Goal: Transaction & Acquisition: Purchase product/service

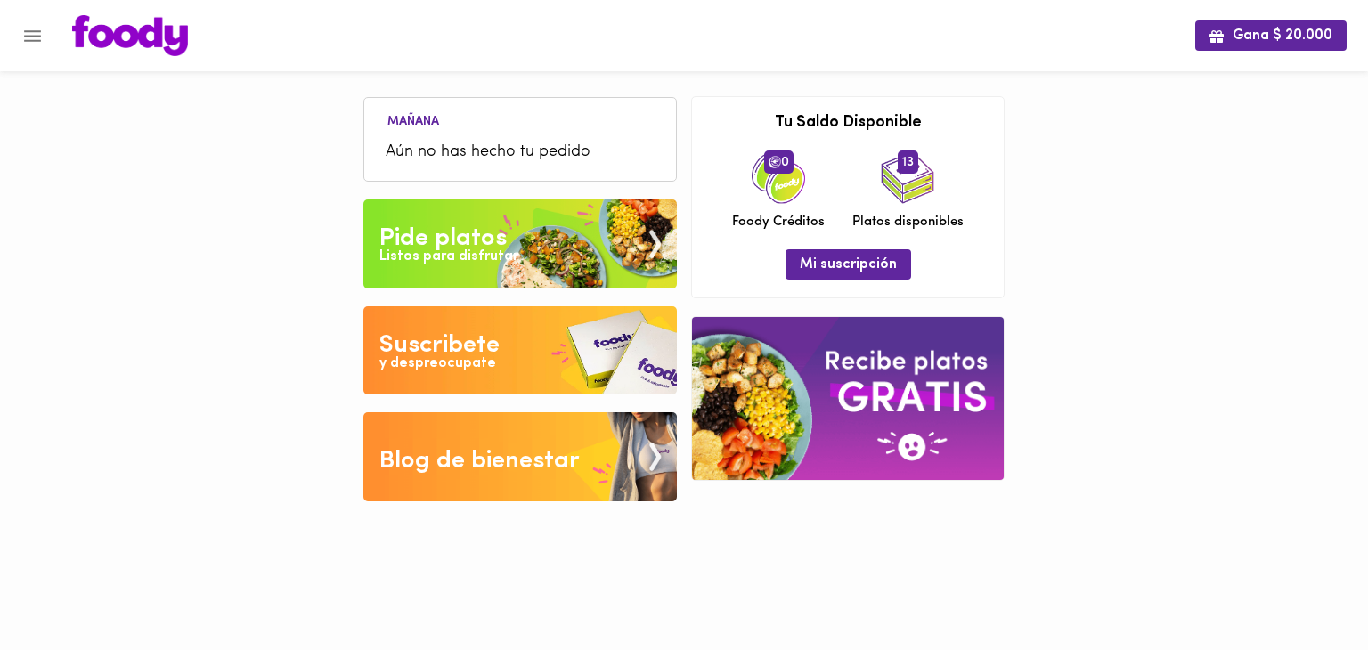
click at [29, 38] on icon "Menu" at bounding box center [32, 36] width 22 height 22
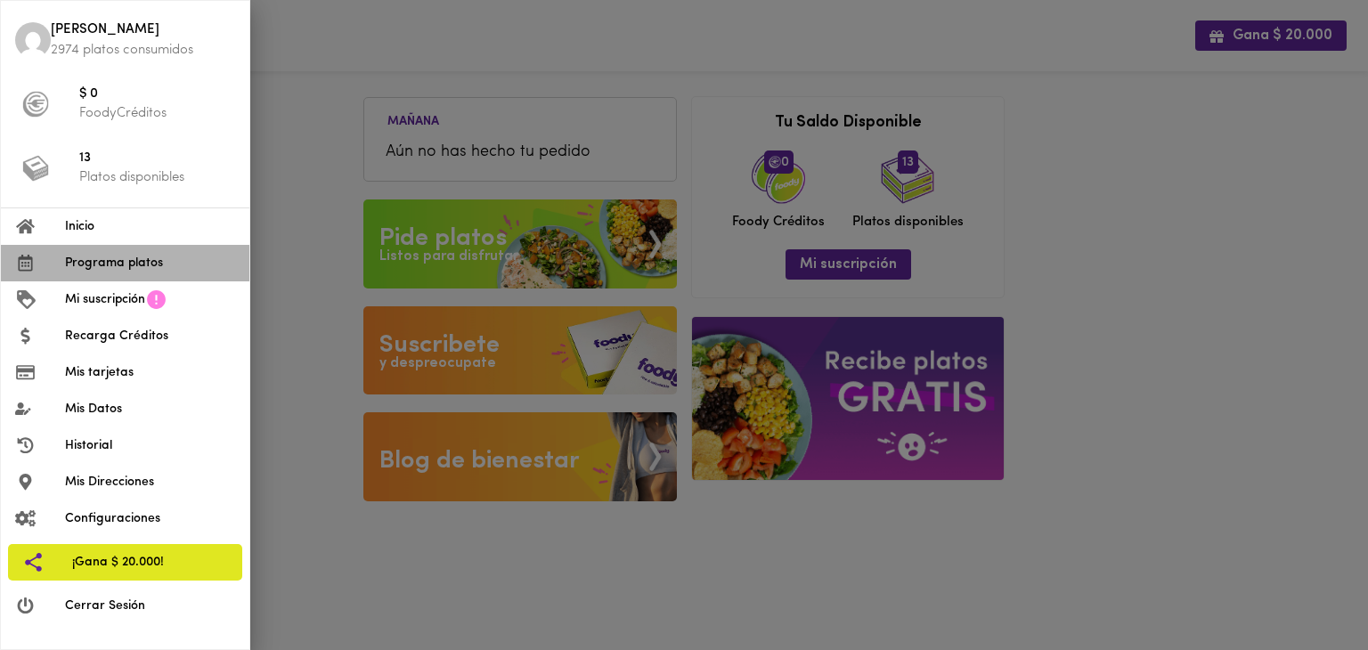
click at [132, 260] on span "Programa platos" at bounding box center [150, 263] width 170 height 19
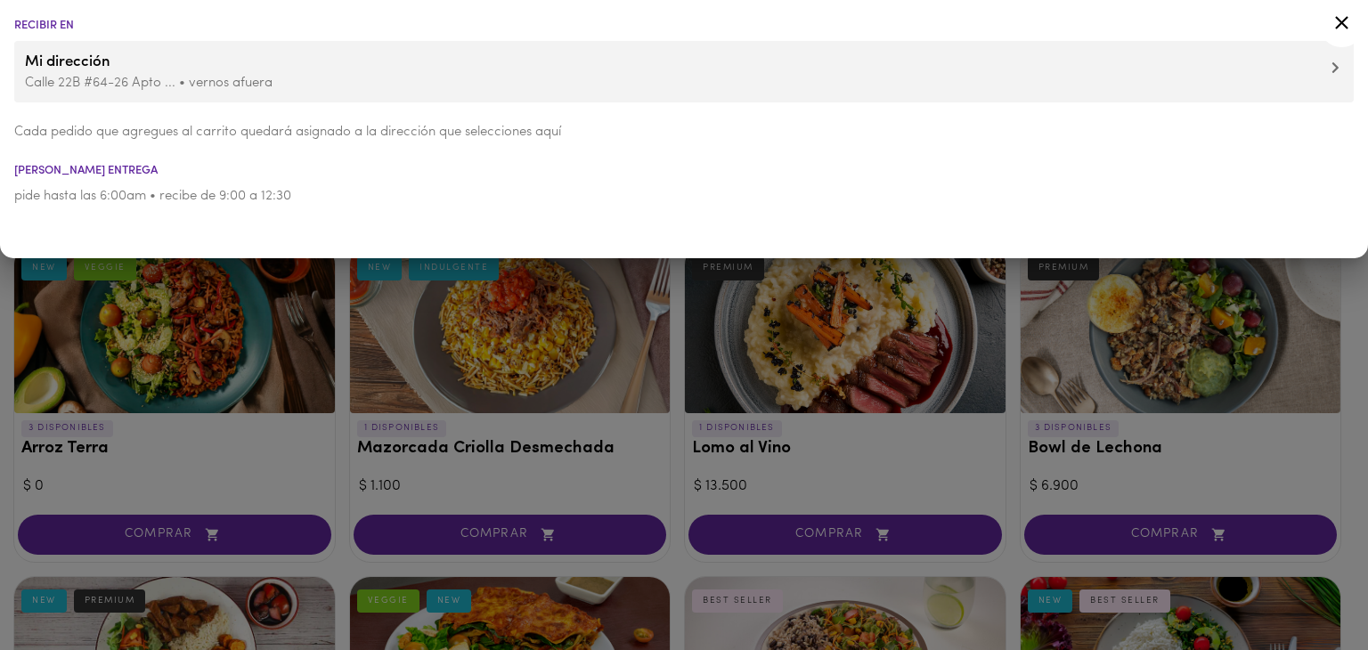
click at [344, 482] on div at bounding box center [684, 325] width 1368 height 650
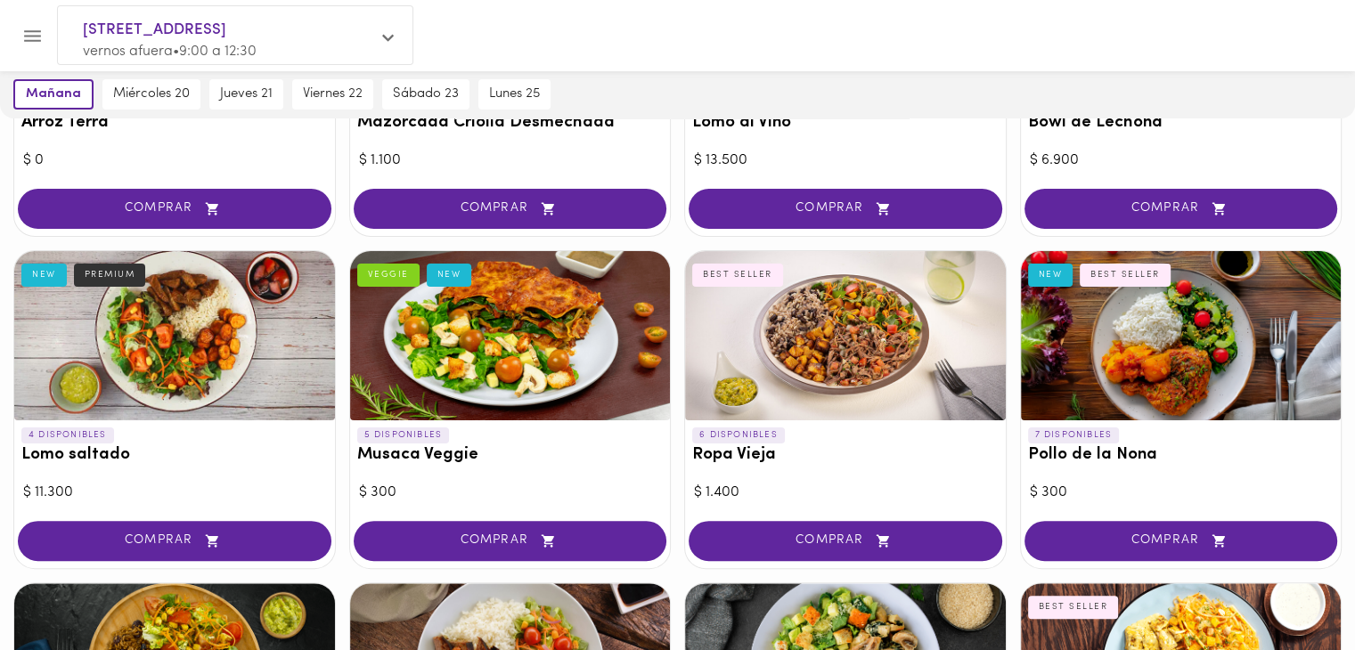
scroll to position [653, 0]
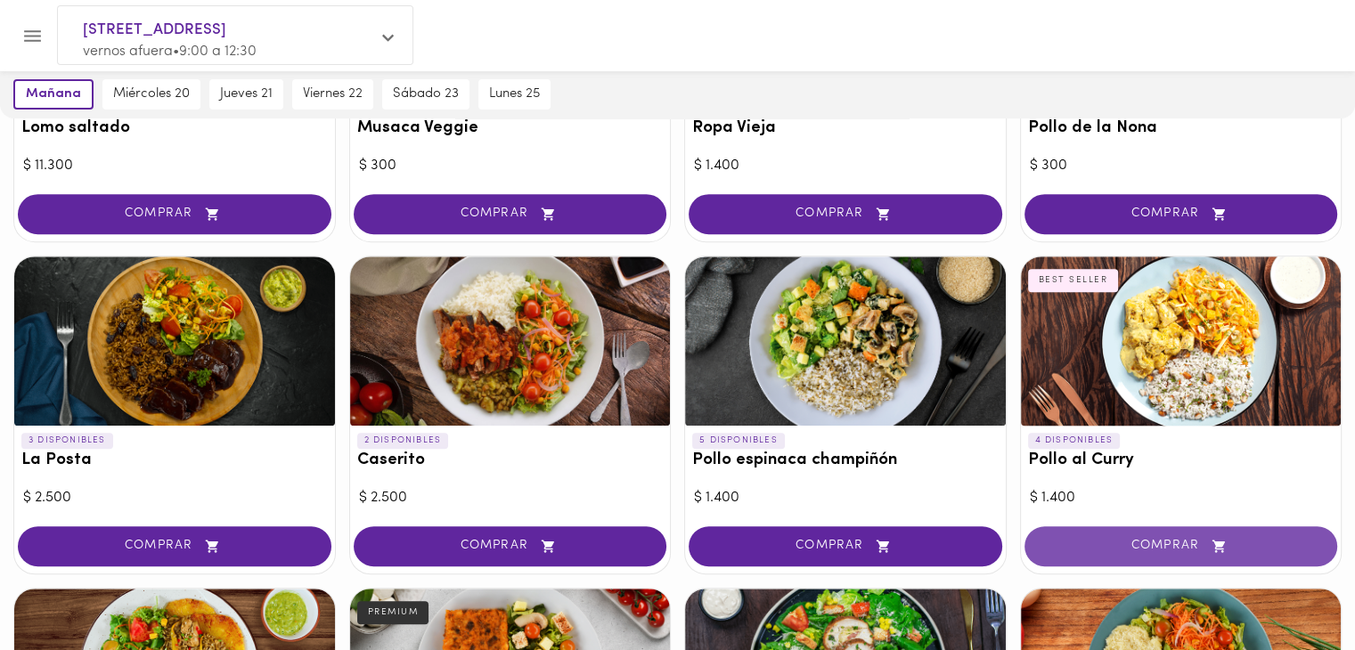
click at [1110, 546] on span "COMPRAR" at bounding box center [1180, 546] width 269 height 15
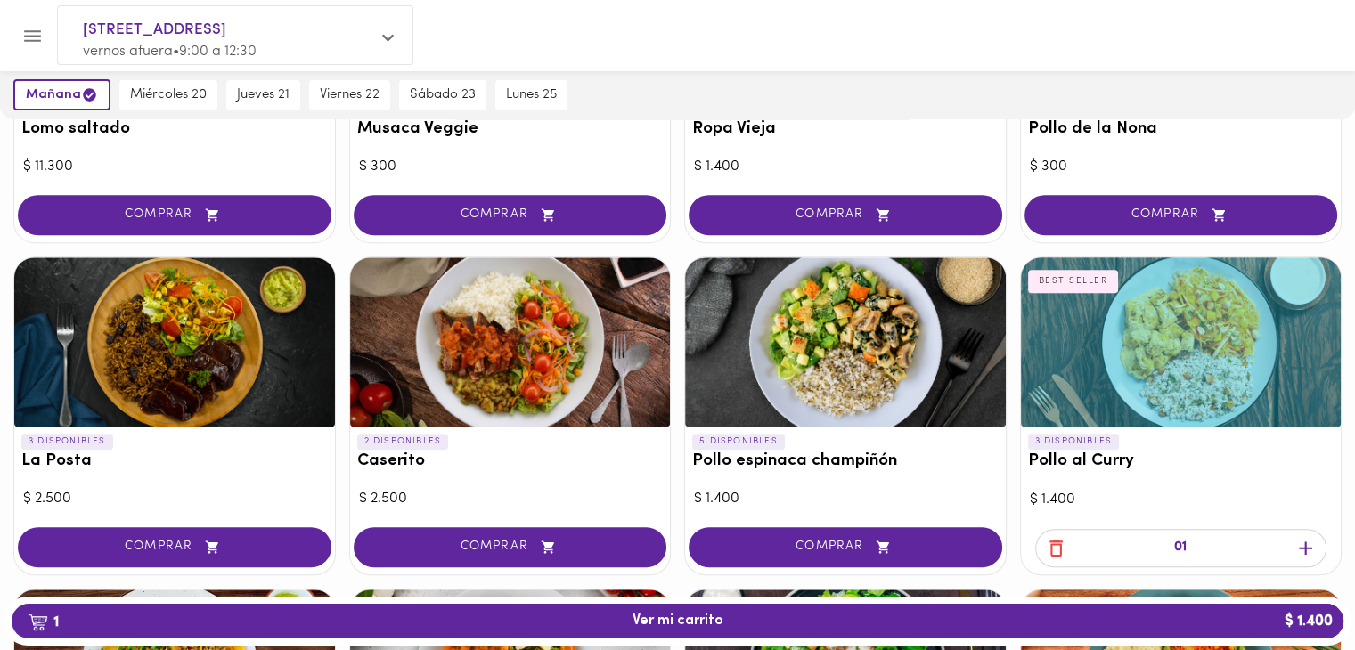
scroll to position [980, 0]
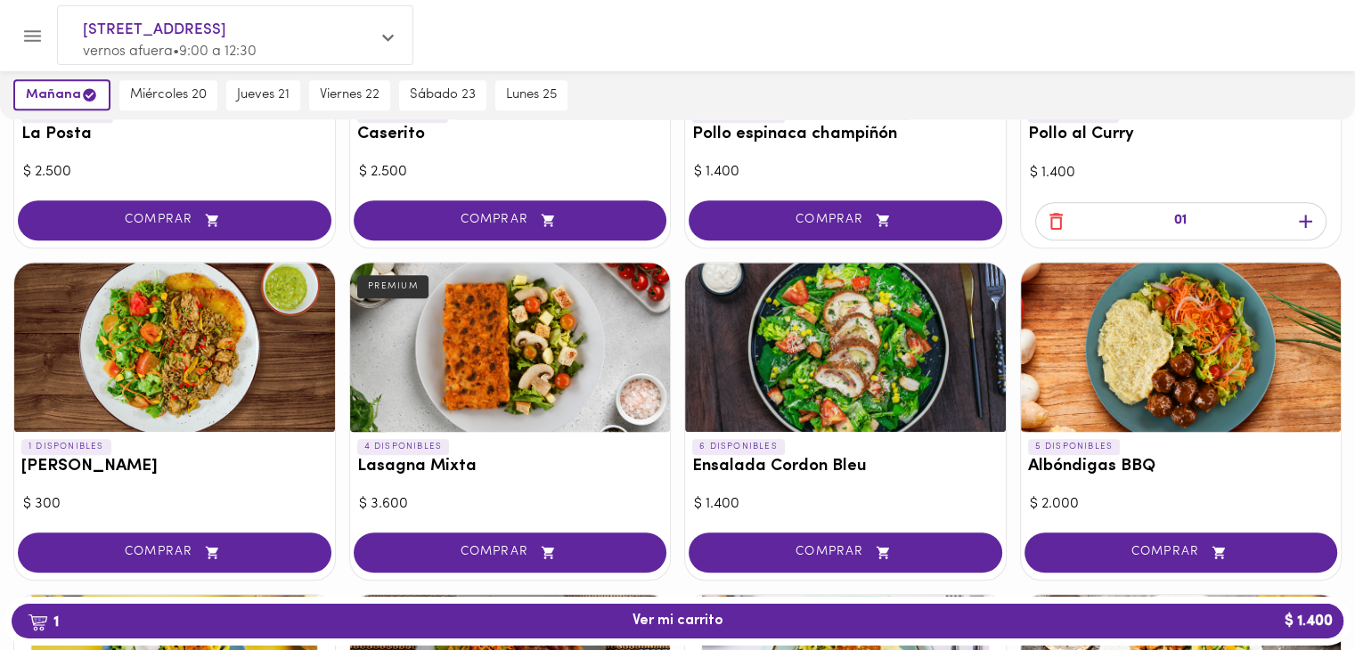
click at [892, 545] on icon "button" at bounding box center [883, 552] width 22 height 15
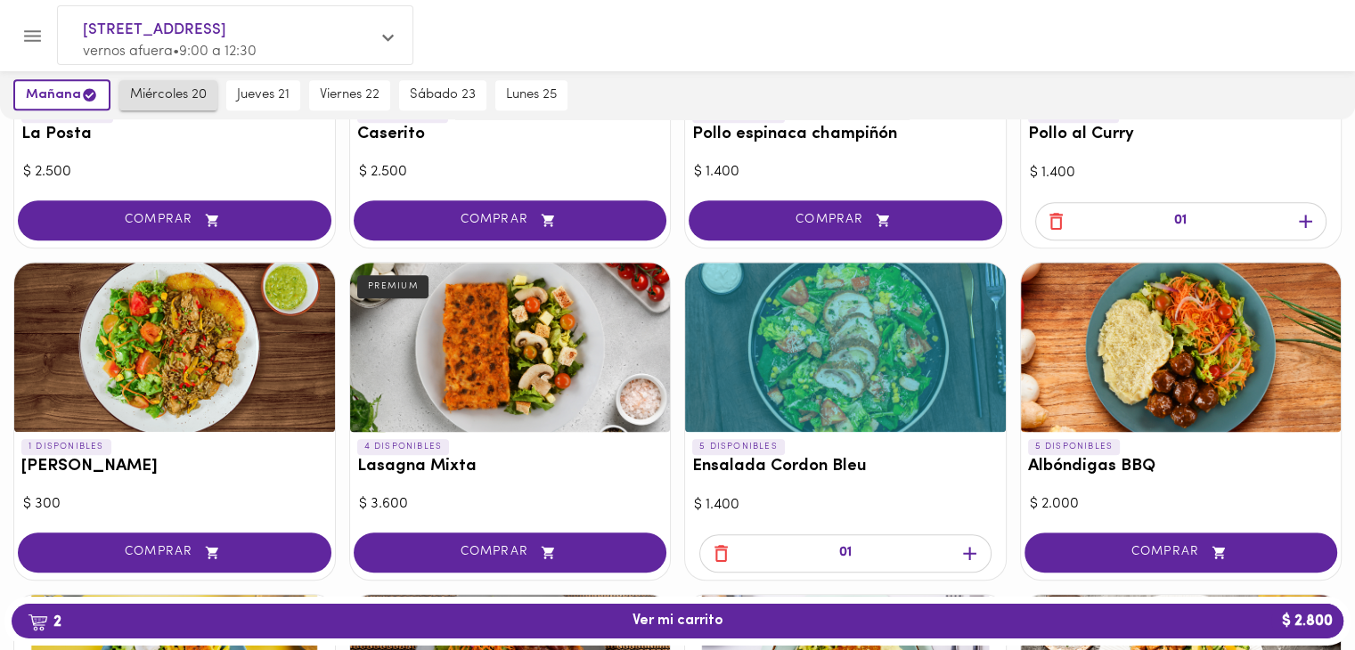
click at [179, 94] on span "miércoles 20" at bounding box center [168, 95] width 77 height 16
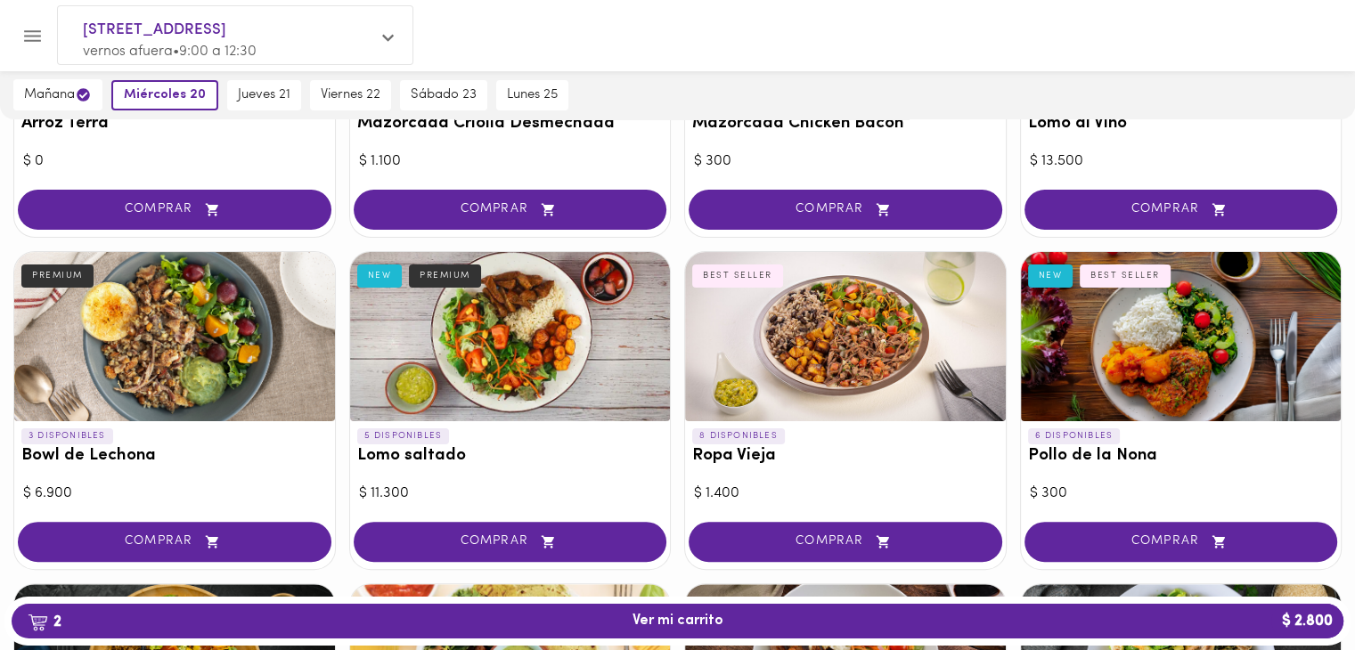
scroll to position [653, 0]
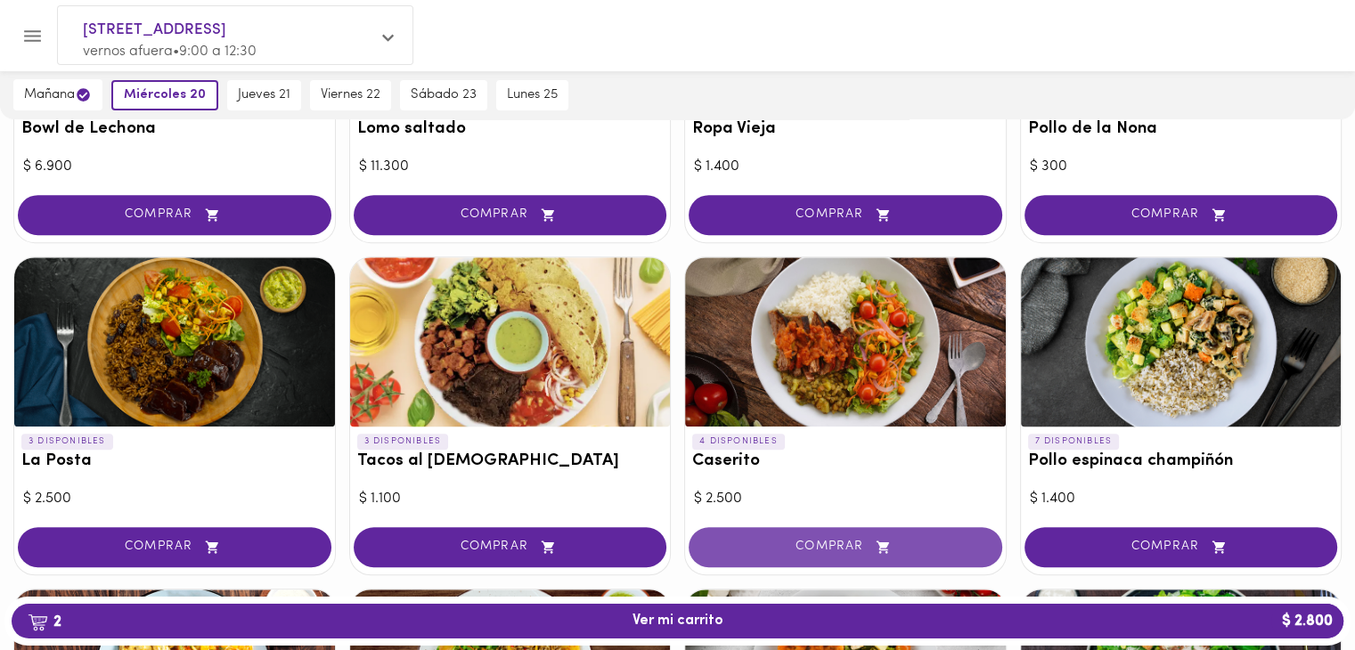
click at [857, 542] on span "COMPRAR" at bounding box center [845, 547] width 269 height 15
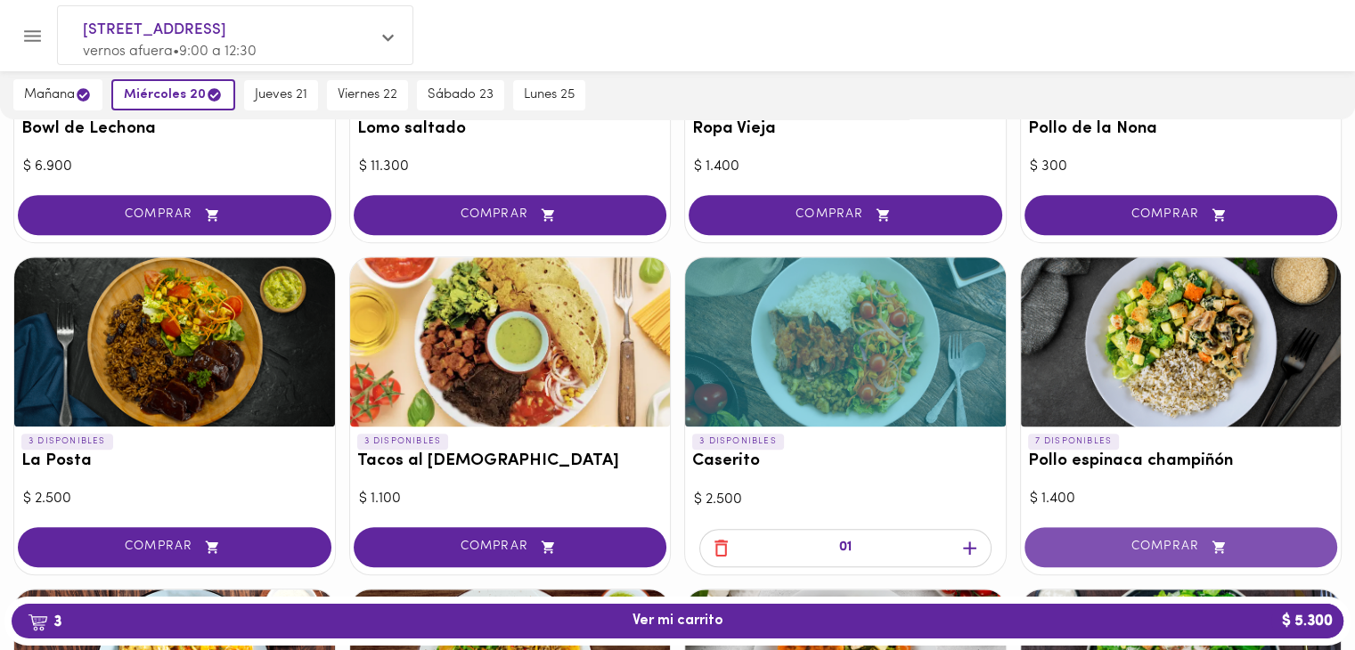
click at [1072, 543] on span "COMPRAR" at bounding box center [1180, 547] width 269 height 15
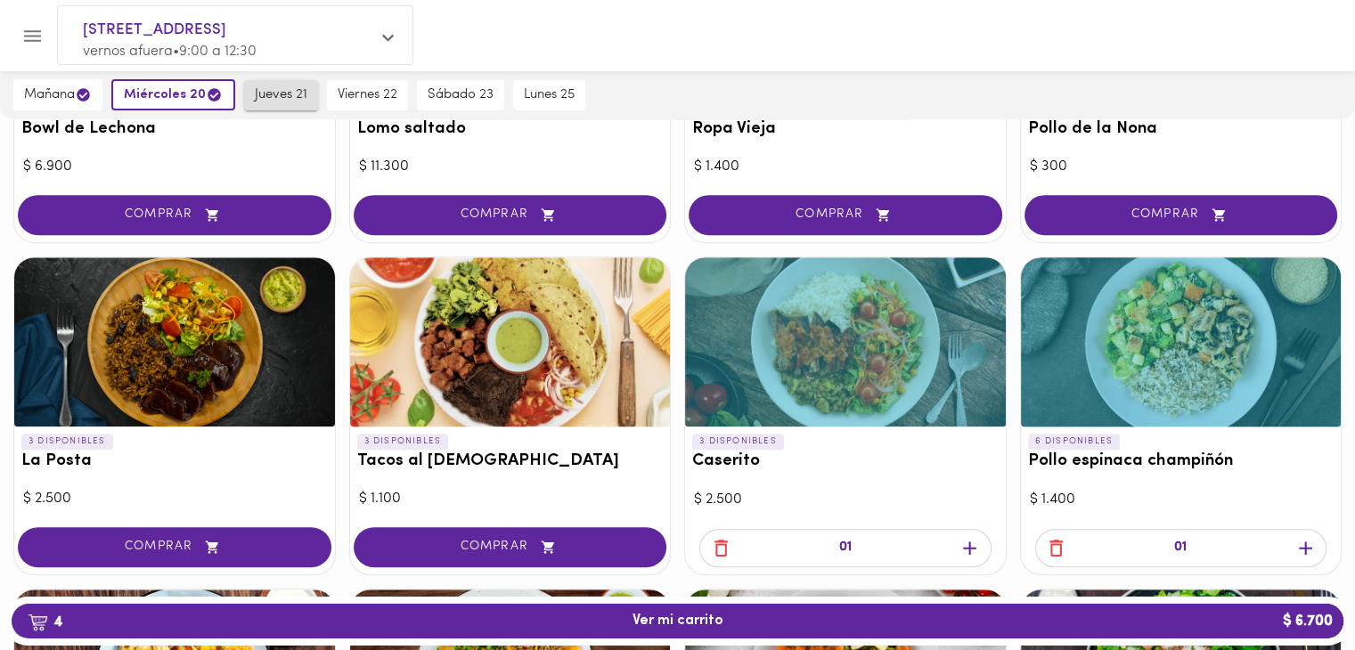
click at [283, 100] on span "jueves 21" at bounding box center [281, 95] width 53 height 16
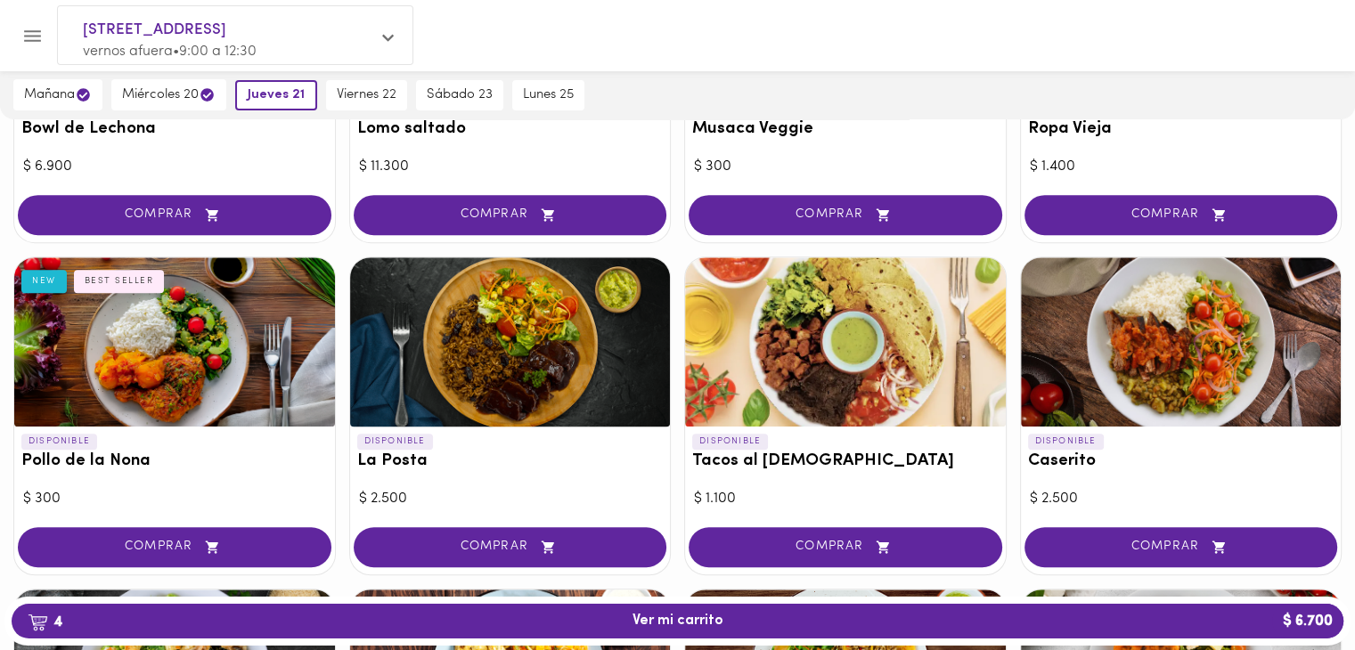
scroll to position [0, 0]
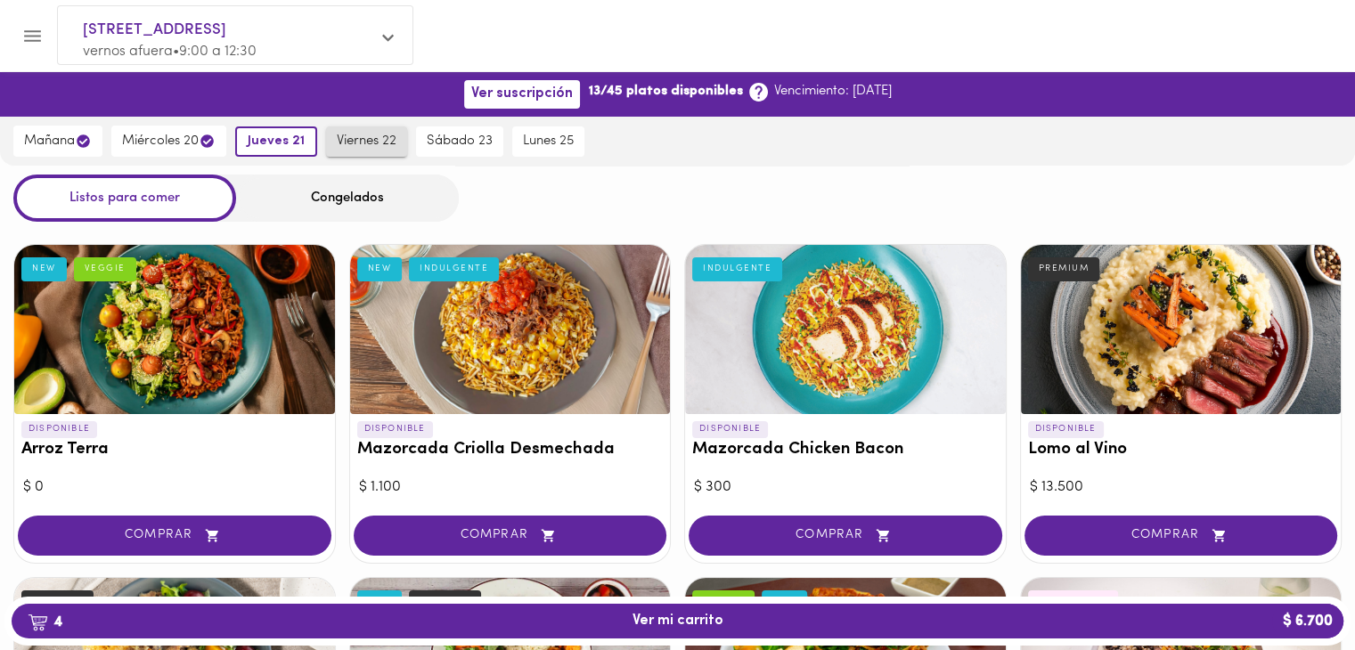
click at [399, 146] on button "viernes 22" at bounding box center [366, 141] width 81 height 30
click at [282, 151] on button "jueves 21" at bounding box center [272, 141] width 74 height 30
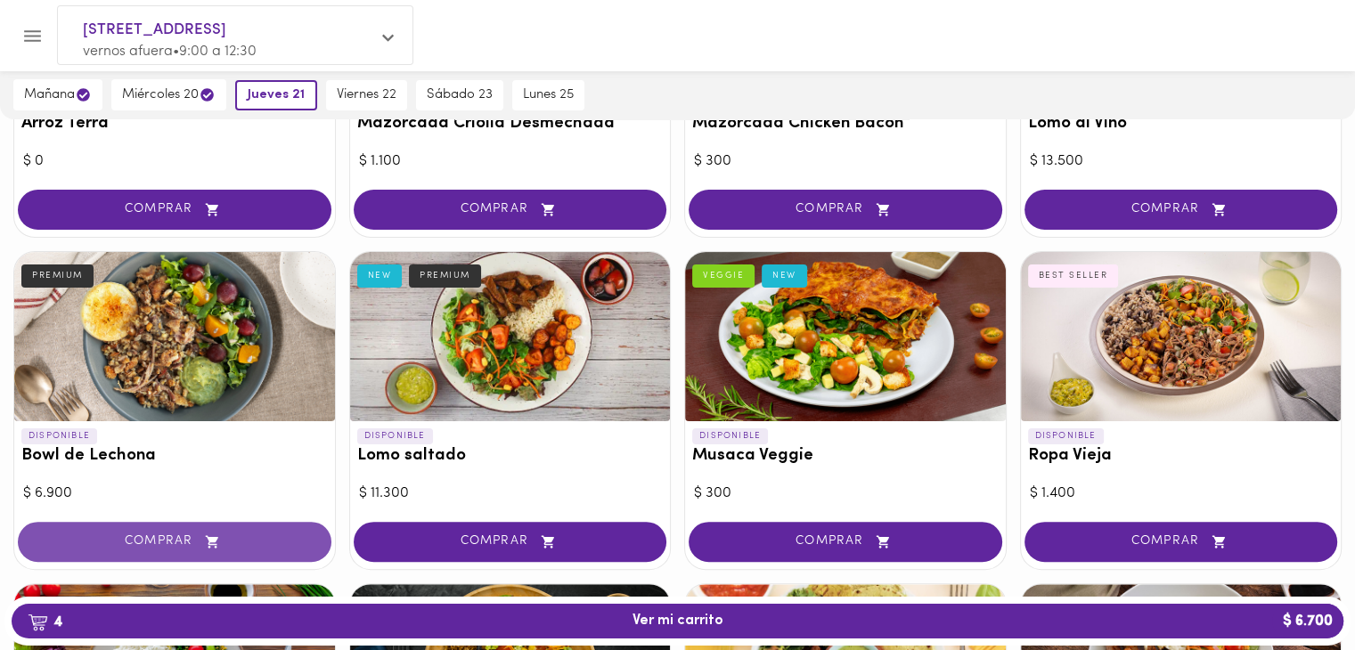
click at [223, 542] on icon "button" at bounding box center [212, 541] width 22 height 15
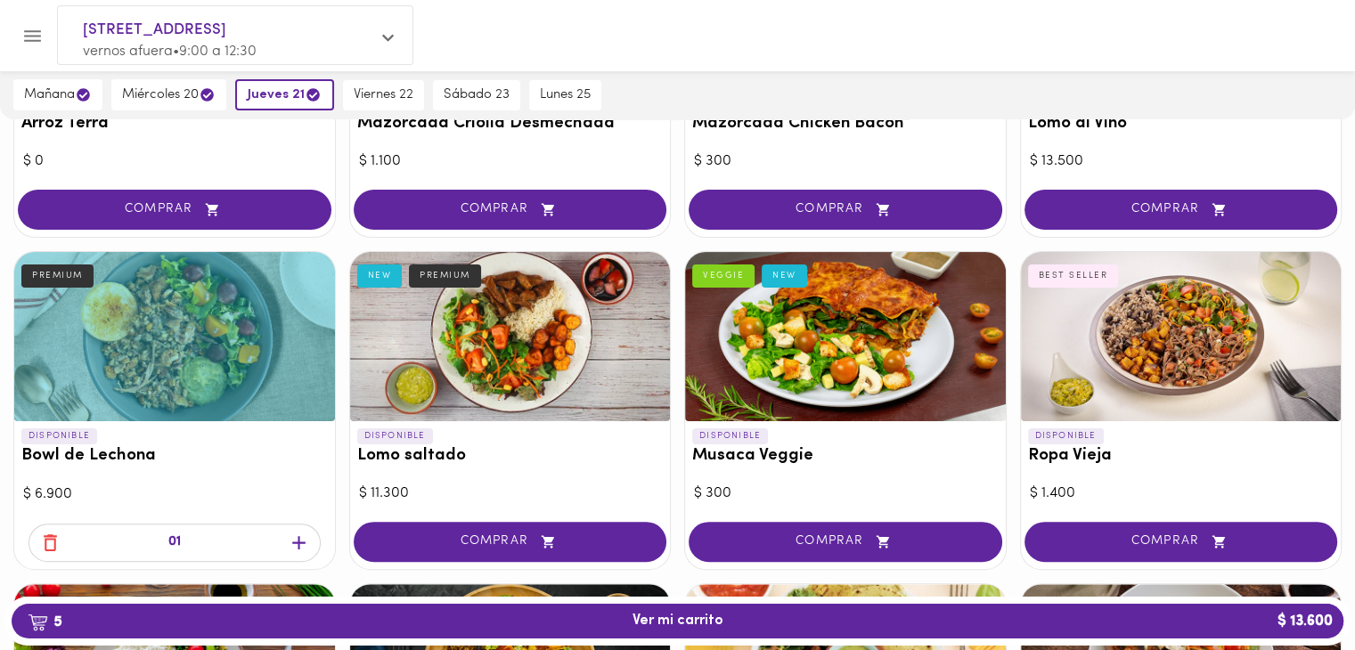
click at [305, 544] on icon "button" at bounding box center [299, 543] width 22 height 22
click at [576, 607] on button "6 Ver mi carrito $ 20.500" at bounding box center [677, 621] width 1331 height 35
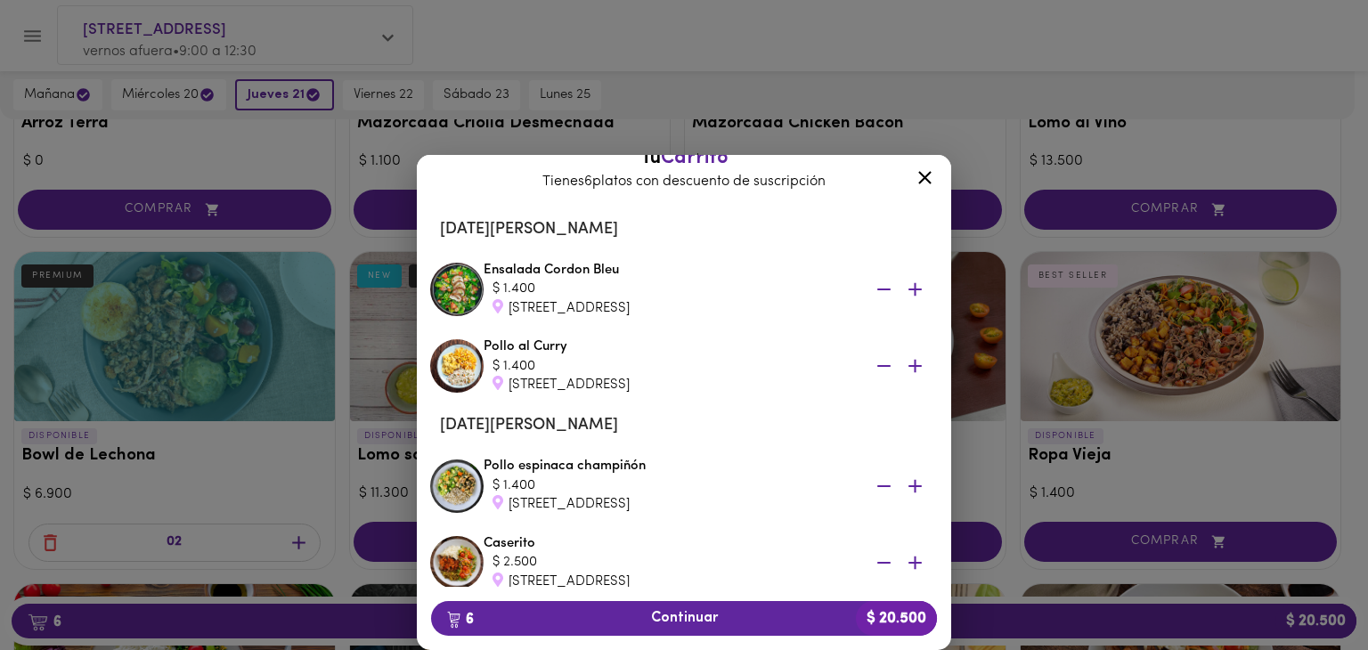
scroll to position [355, 0]
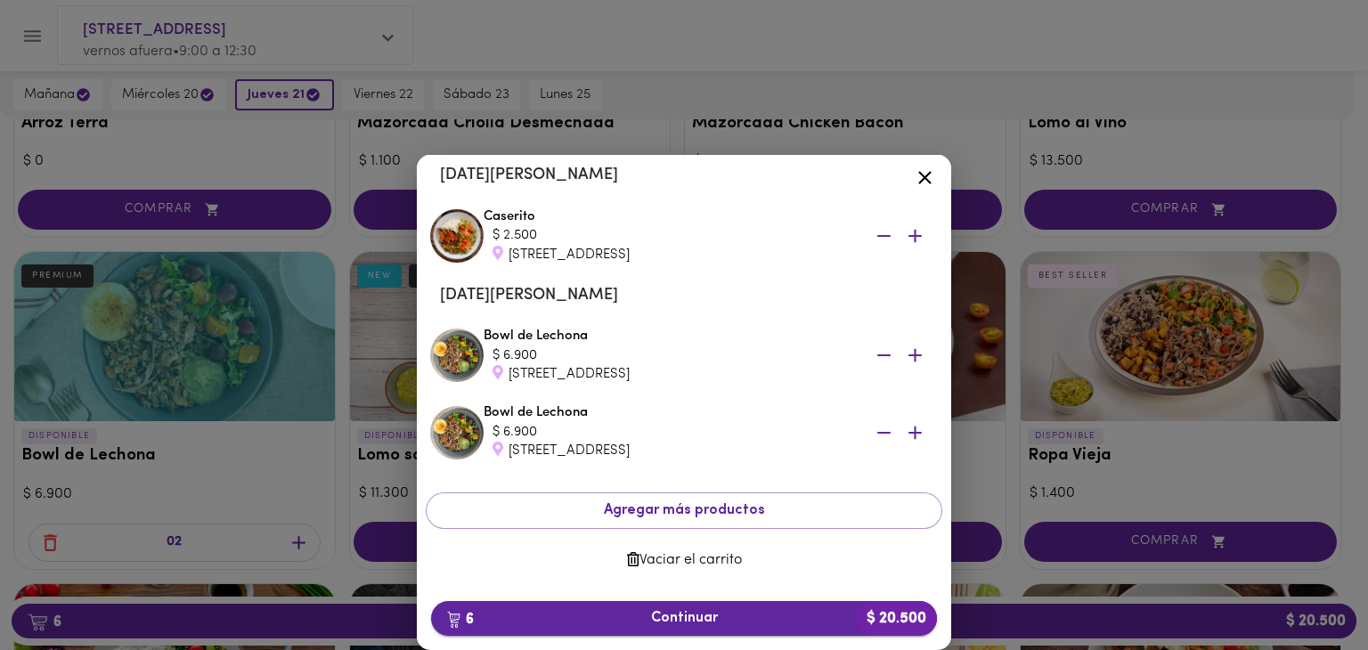
click at [755, 625] on span "6 Continuar $ 20.500" at bounding box center [683, 618] width 477 height 17
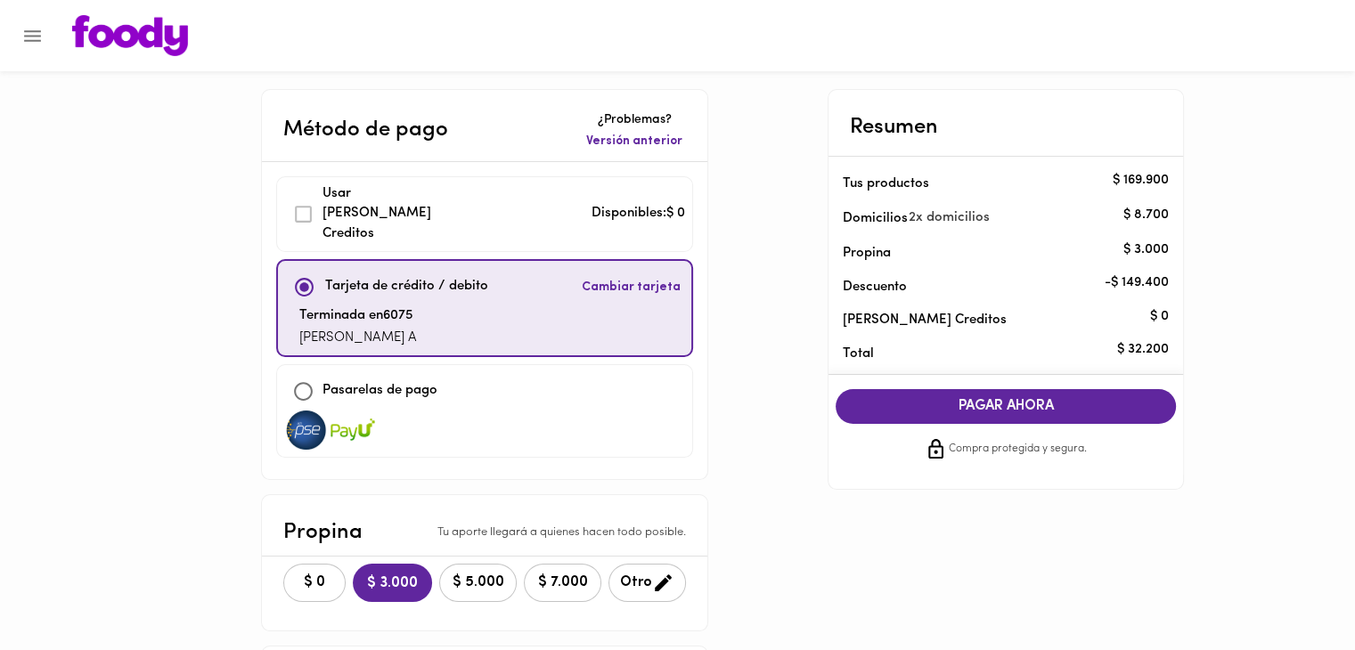
click at [1037, 407] on span "PAGAR AHORA" at bounding box center [1005, 406] width 305 height 17
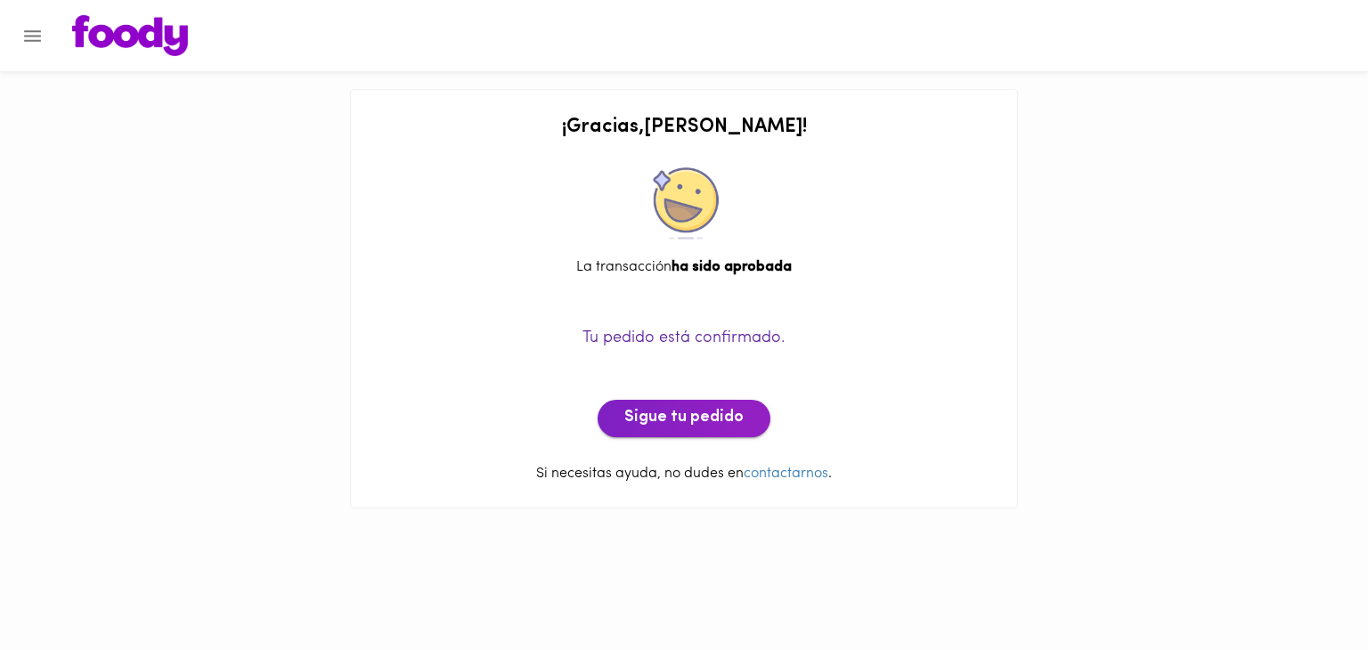
click at [723, 405] on button "Sigue tu pedido" at bounding box center [684, 418] width 173 height 37
